Goal: Find specific page/section: Find specific page/section

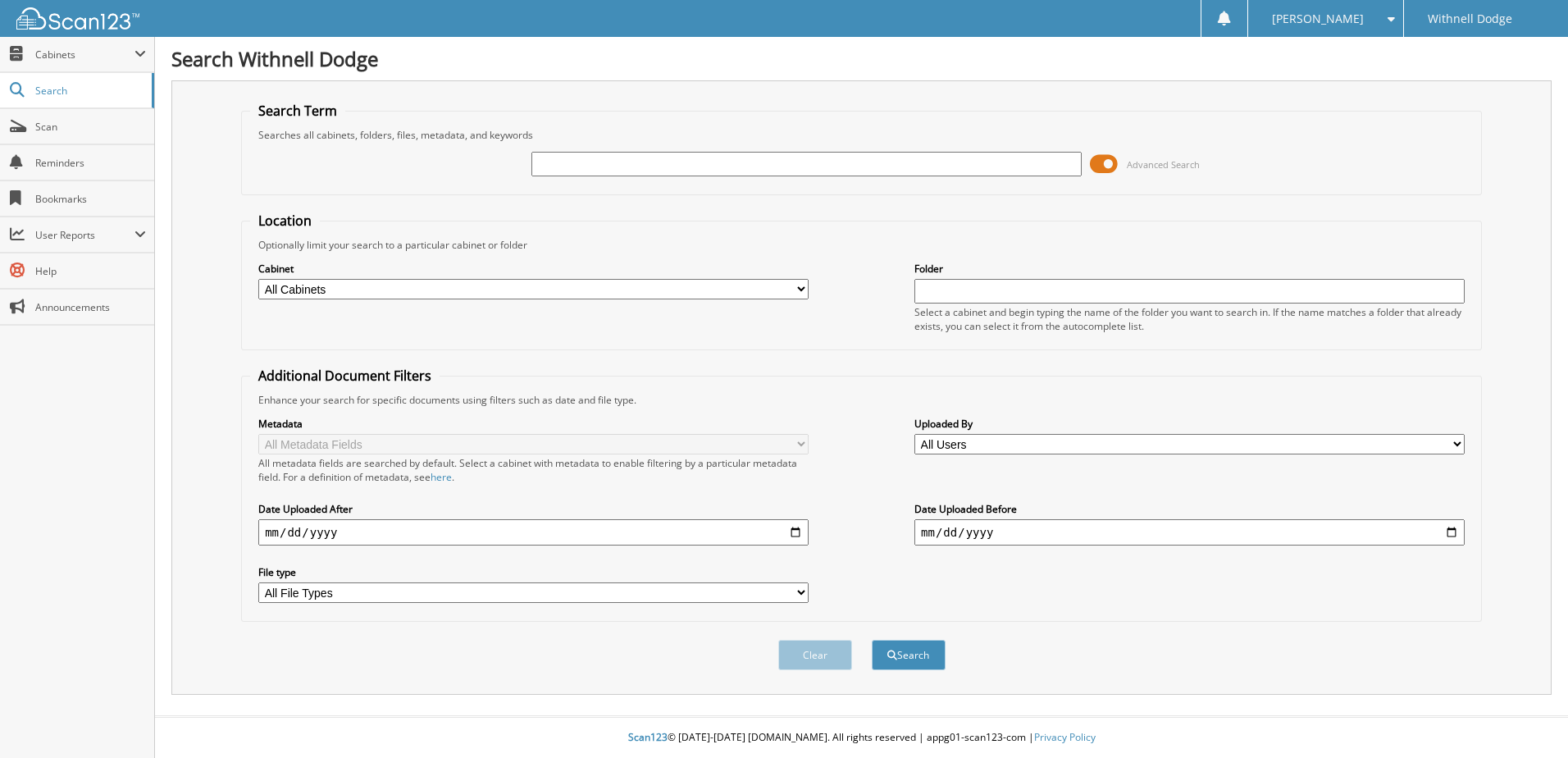
click at [582, 161] on input "text" at bounding box center [806, 163] width 550 height 24
type input "p1067"
click at [871, 640] on button "Search" at bounding box center [908, 655] width 73 height 31
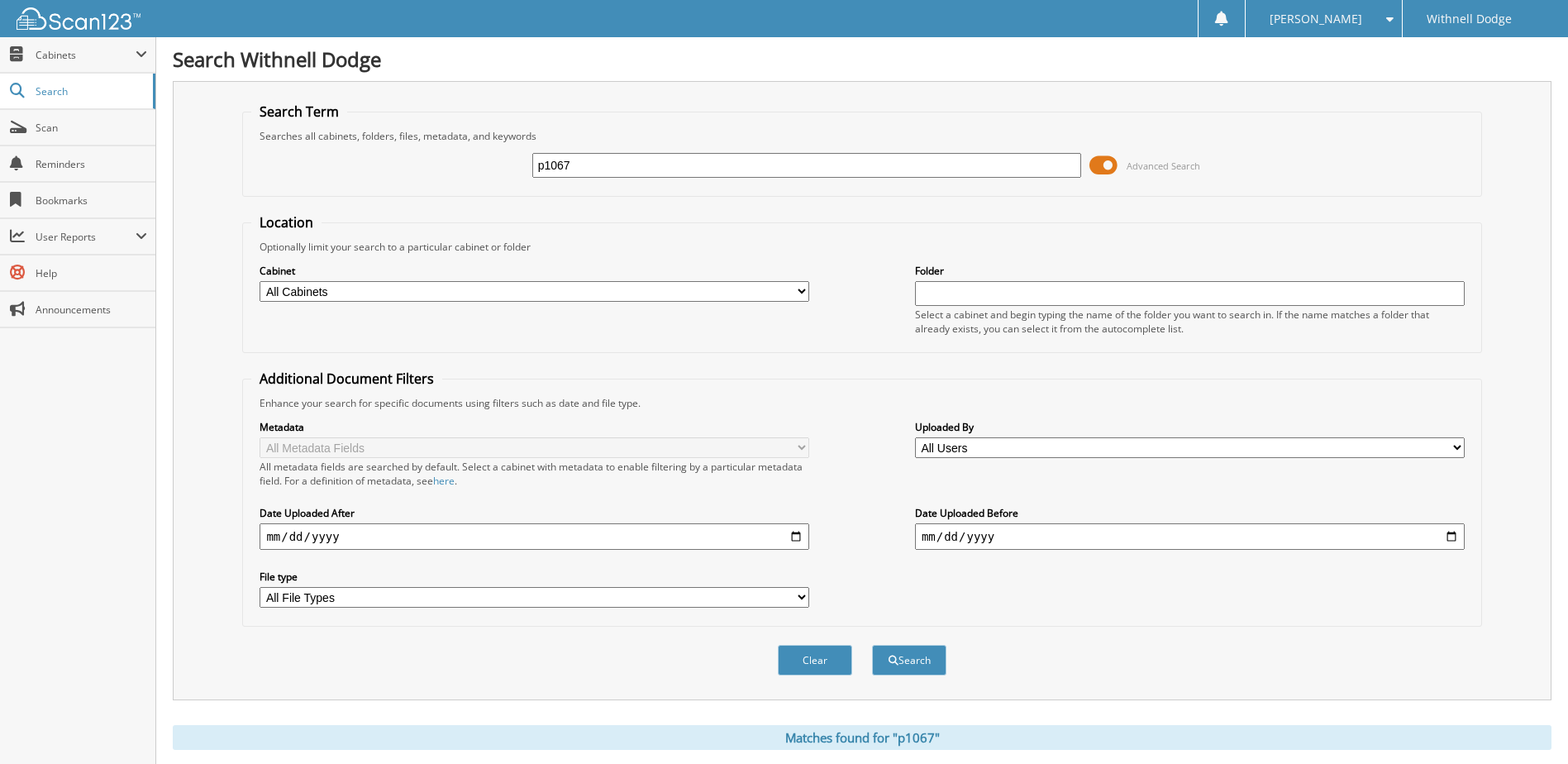
click at [1105, 159] on span at bounding box center [1104, 165] width 28 height 24
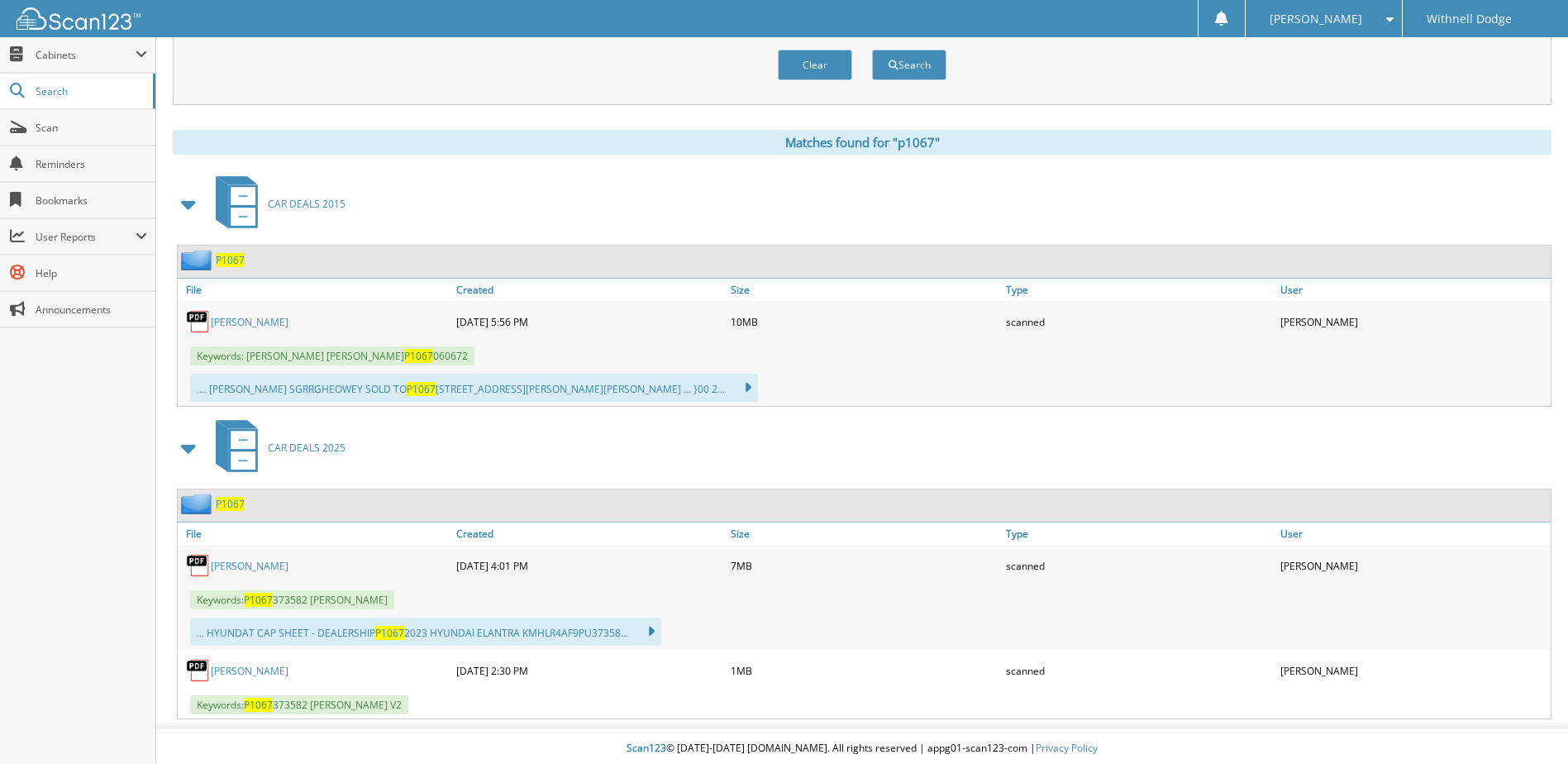
scroll to position [170, 0]
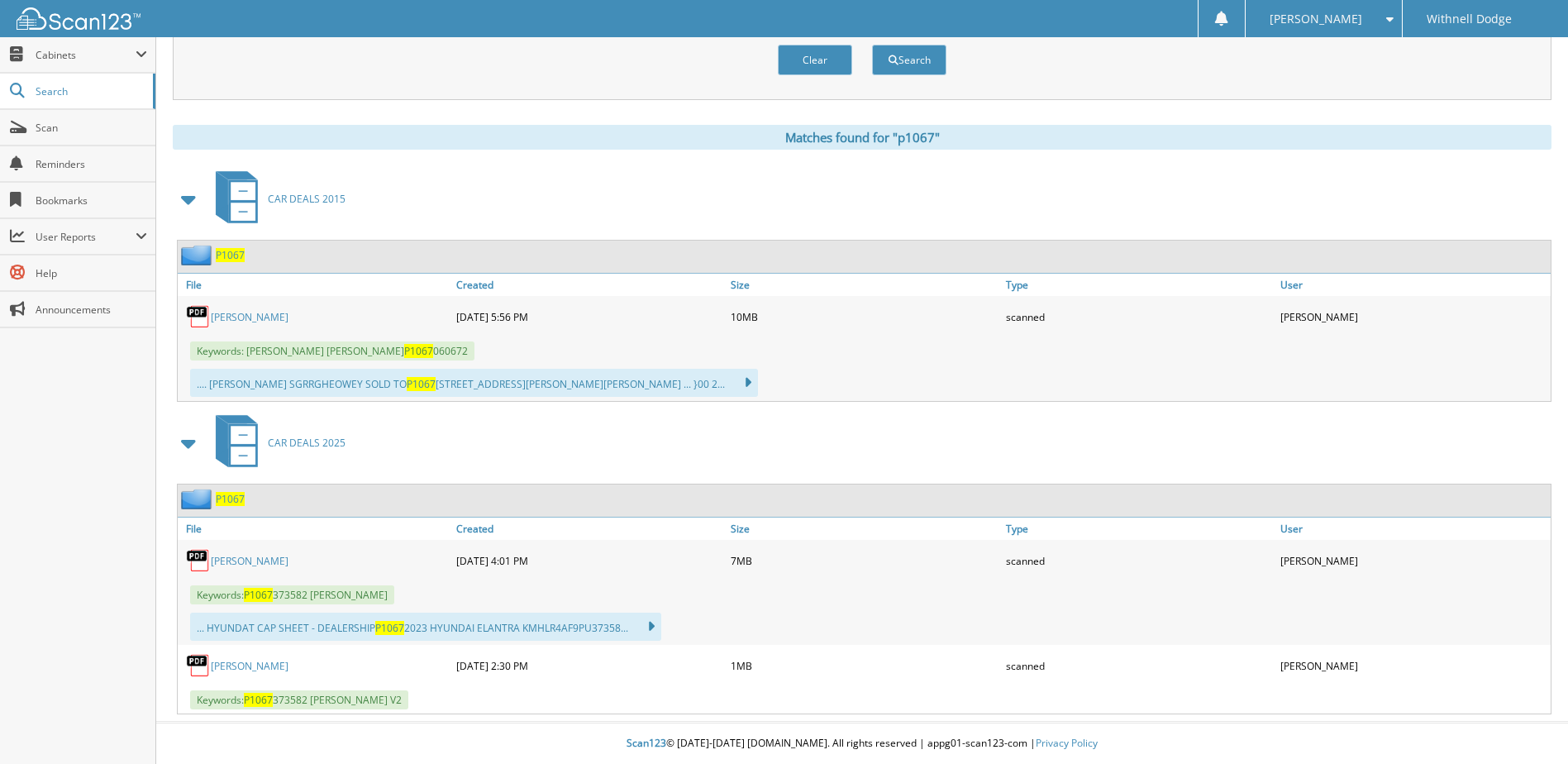
click at [286, 660] on link "[PERSON_NAME]" at bounding box center [249, 666] width 78 height 14
click at [820, 54] on button "Clear" at bounding box center [814, 60] width 74 height 31
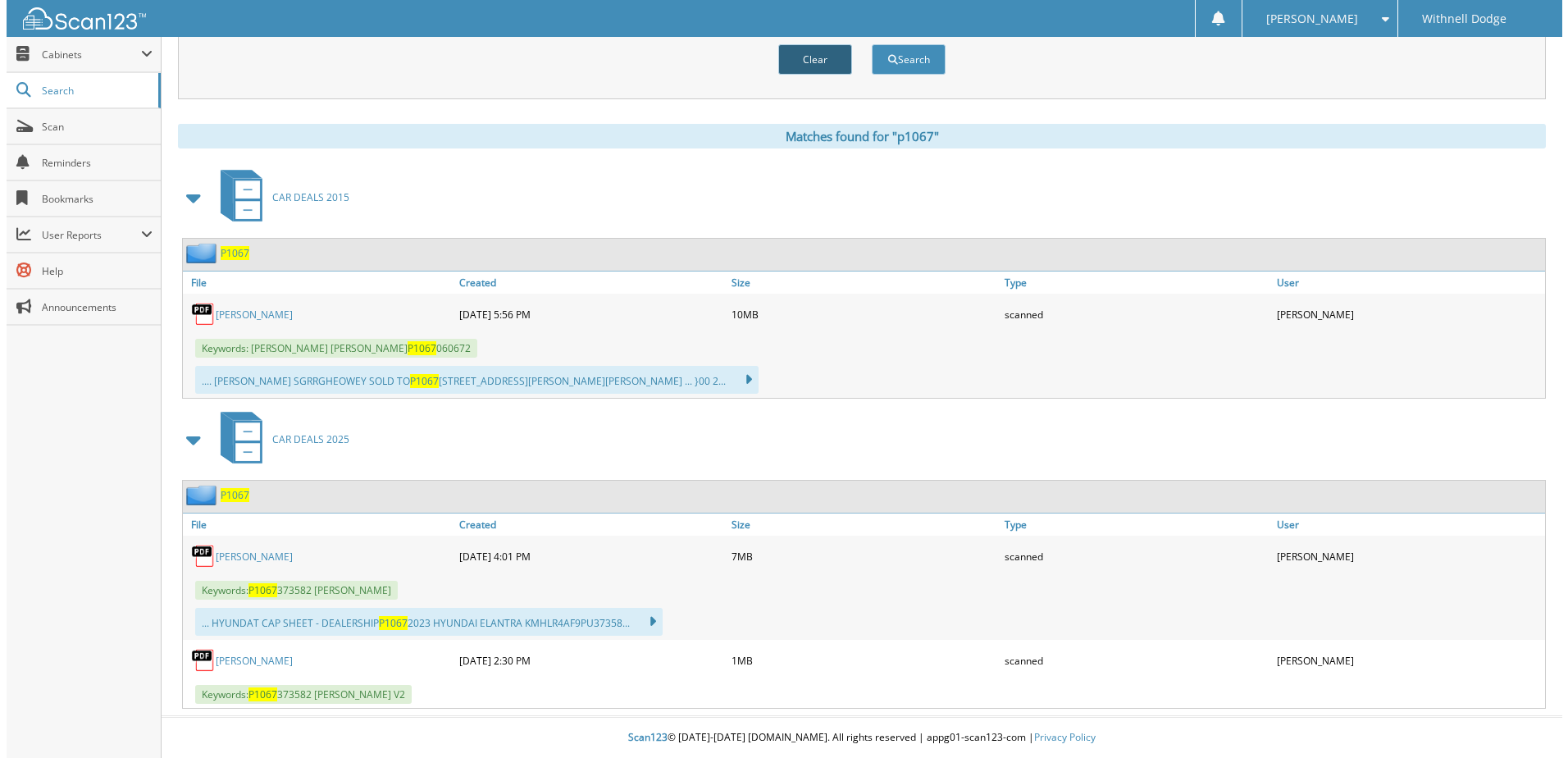
scroll to position [0, 0]
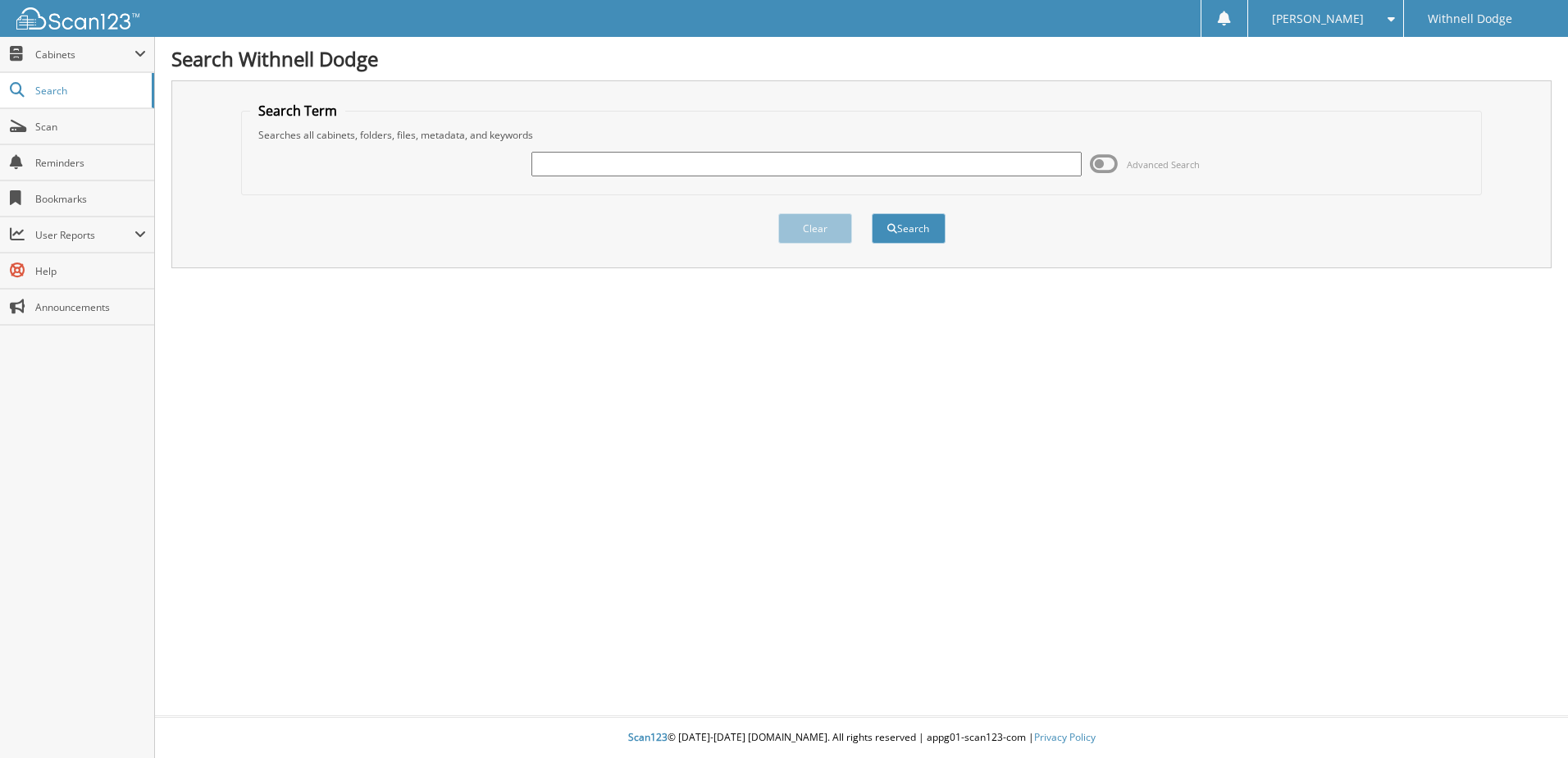
click at [771, 158] on input "text" at bounding box center [806, 163] width 550 height 24
